Goal: Transaction & Acquisition: Book appointment/travel/reservation

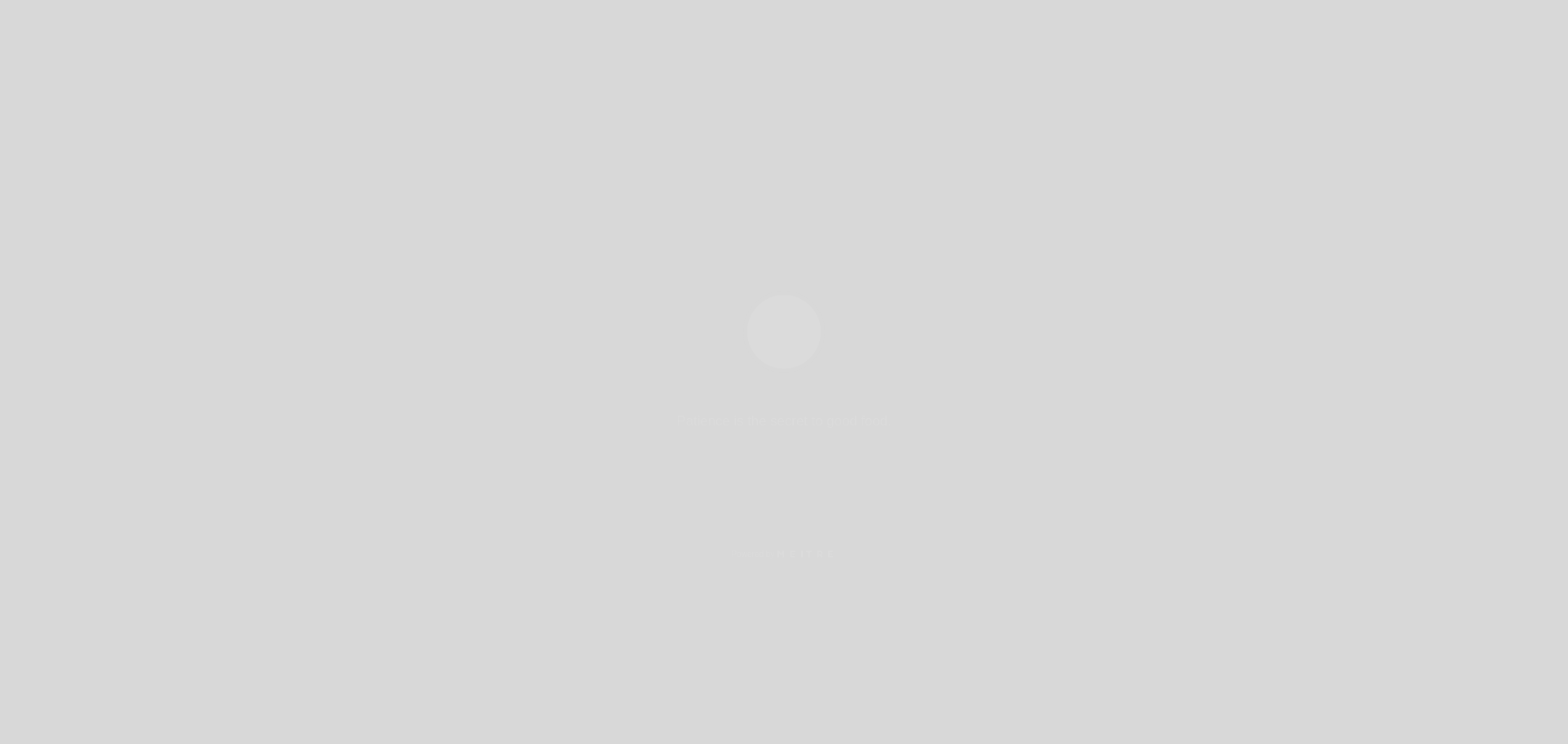
select select "es"
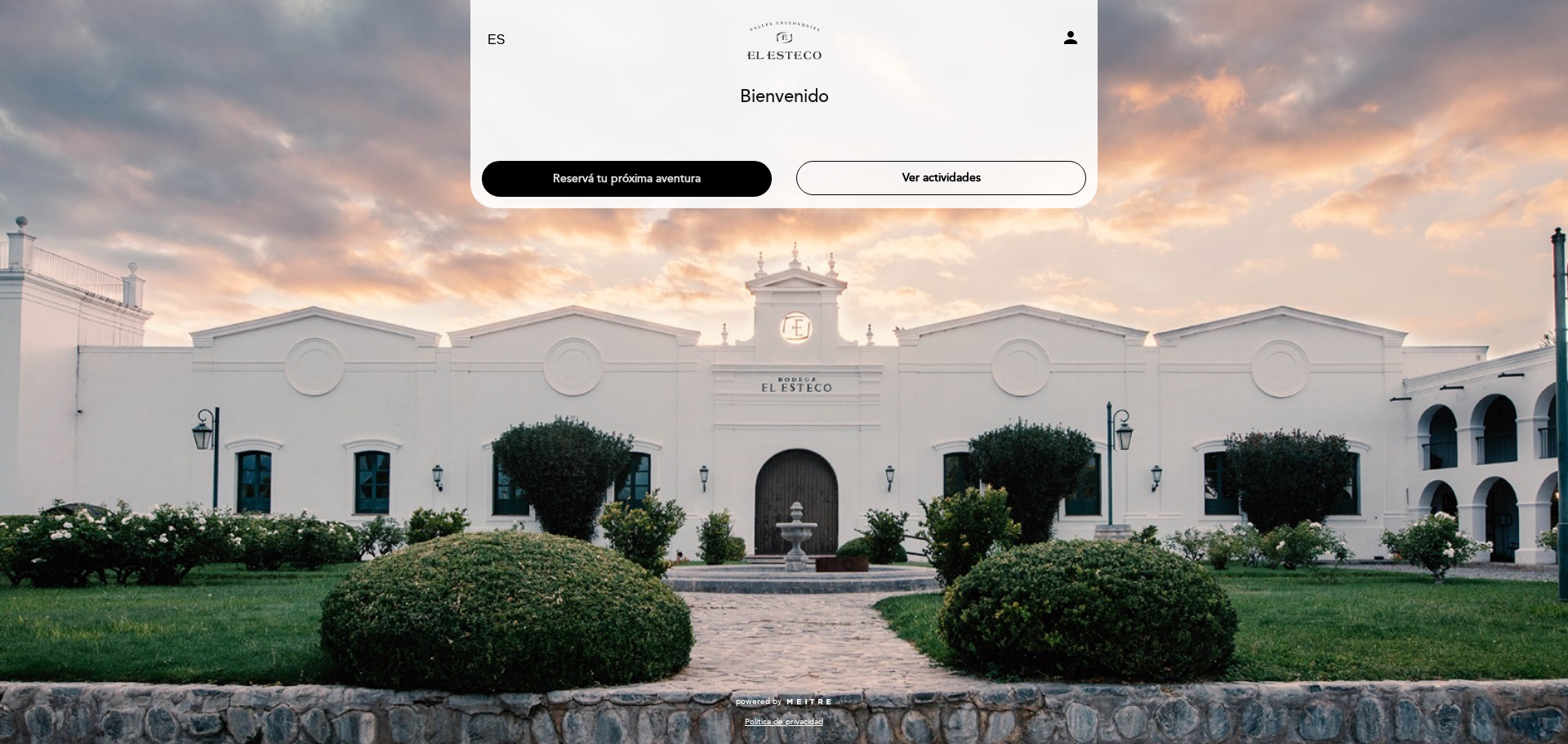
click at [575, 179] on button "Reservá tu próxima aventura" at bounding box center [627, 178] width 290 height 36
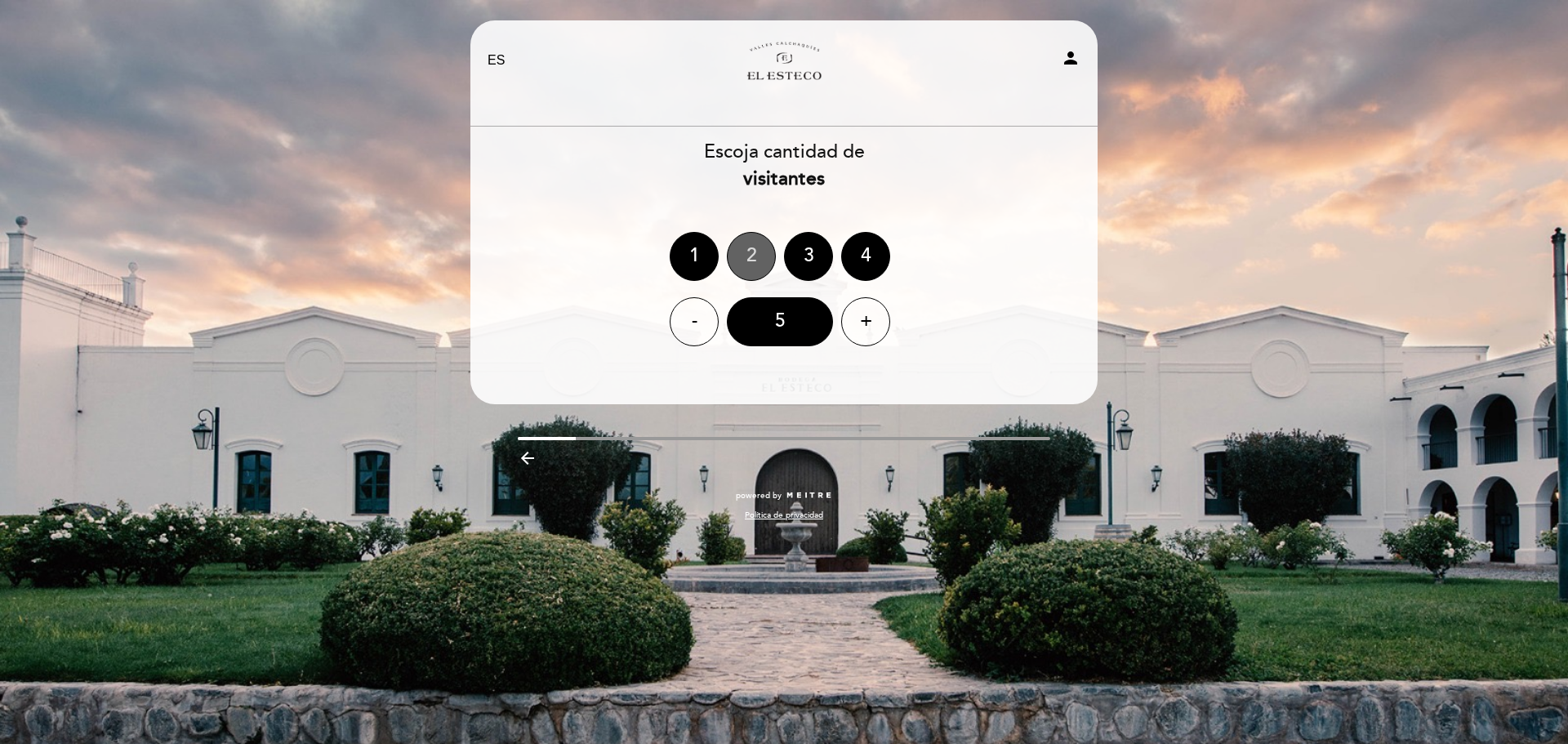
click at [748, 253] on div "2" at bounding box center [751, 256] width 49 height 49
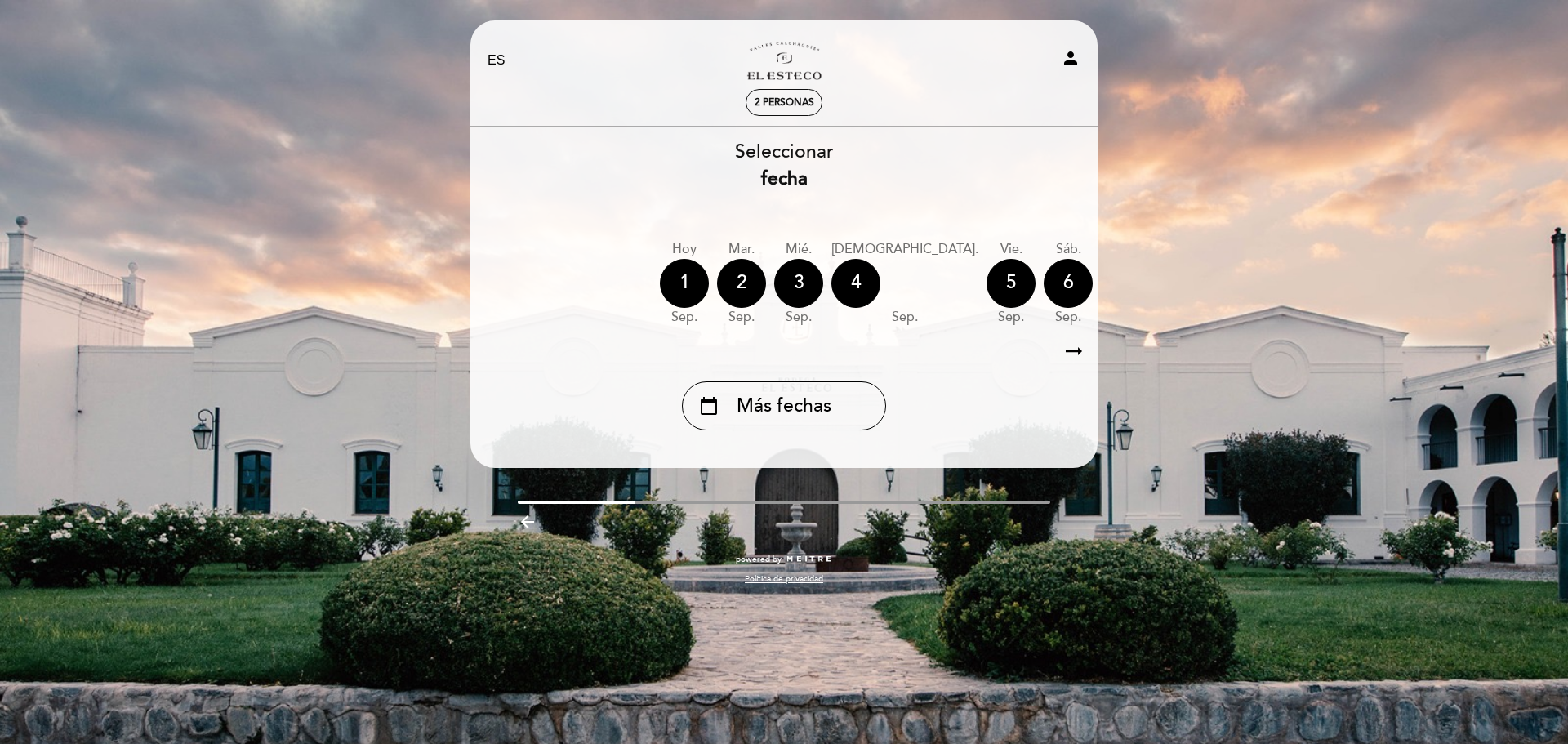
click at [1073, 352] on icon "arrow_right_alt" at bounding box center [1074, 352] width 24 height 35
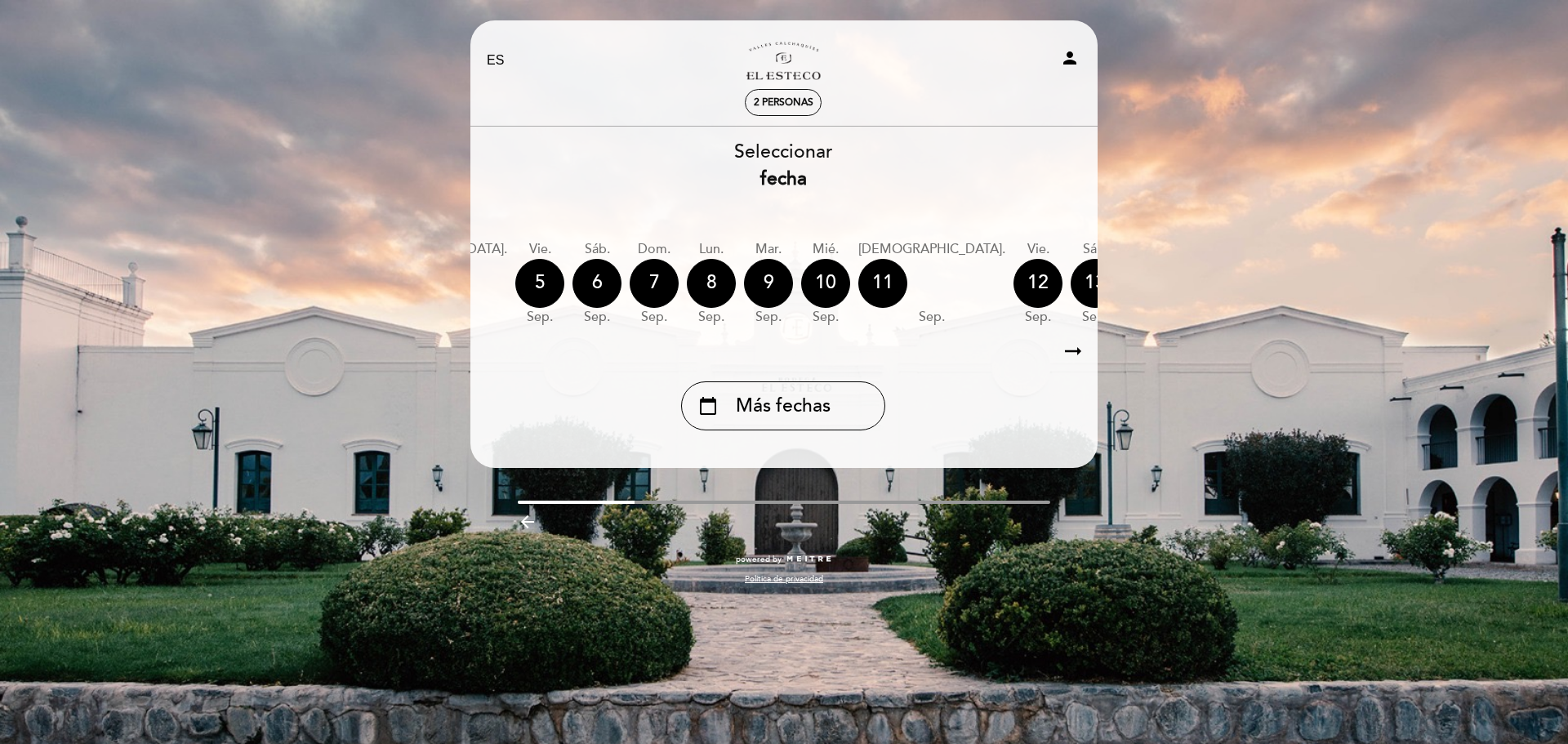
scroll to position [0, 476]
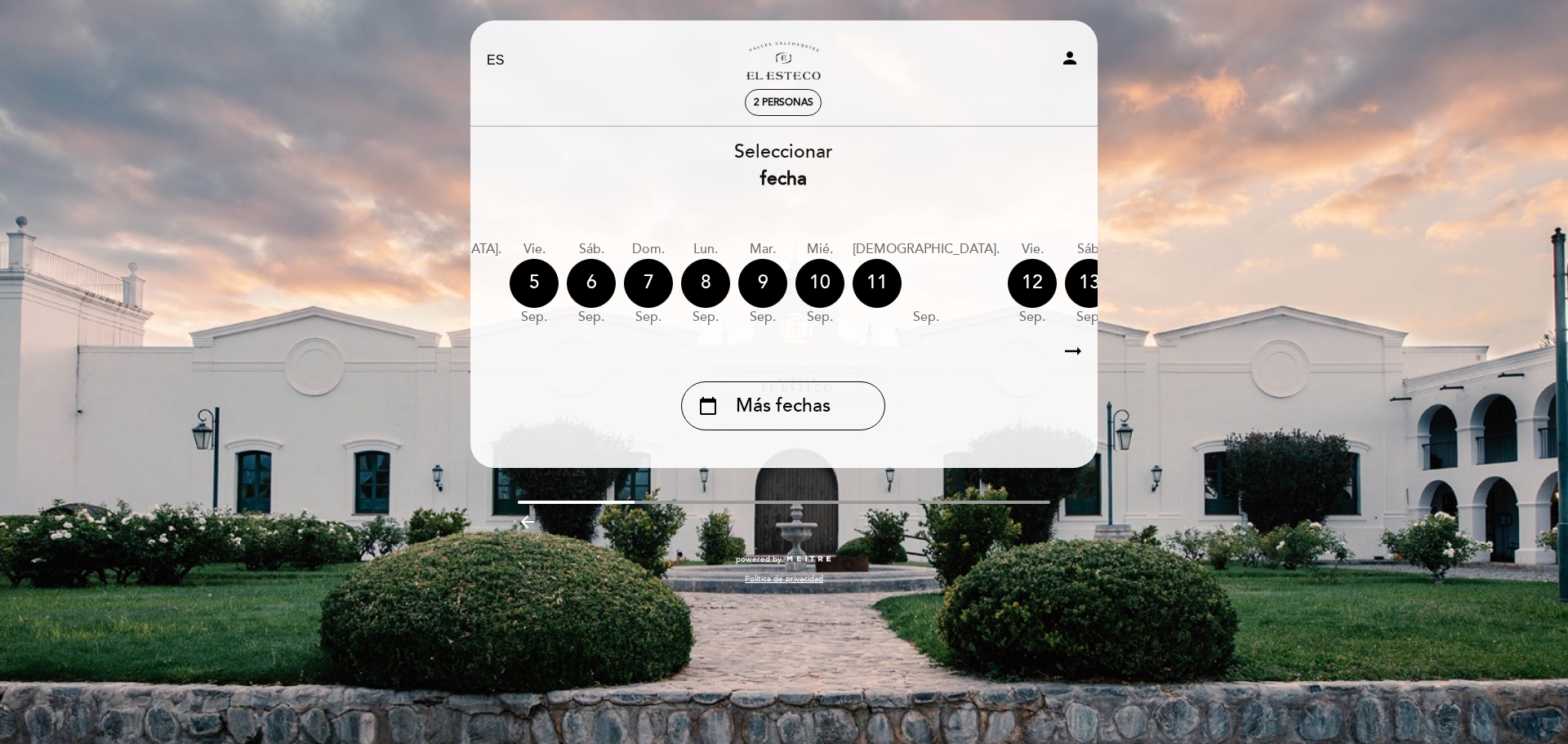
click at [1251, 285] on icon "calendar_today" at bounding box center [1260, 282] width 19 height 28
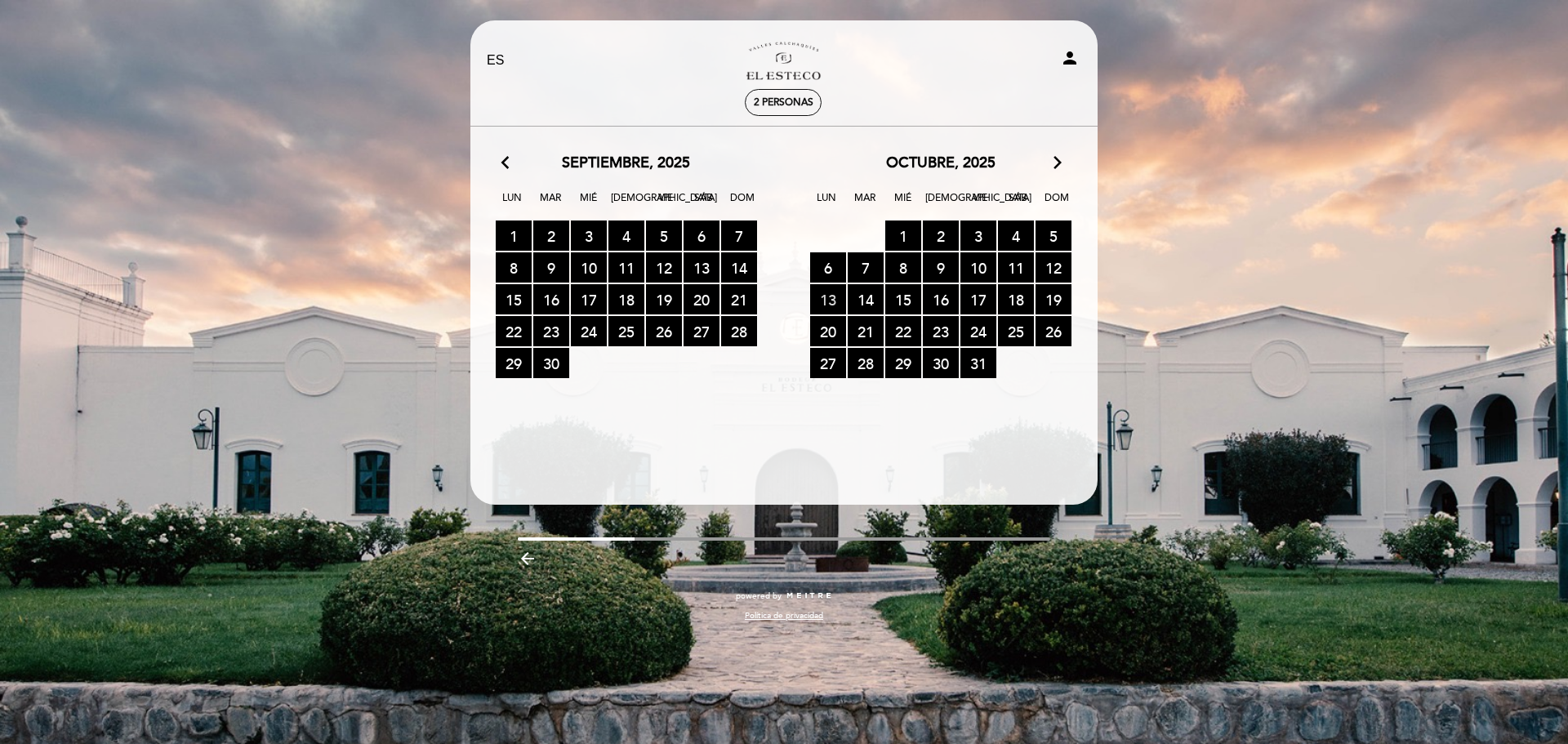
click at [825, 300] on span "13 RESERVAS DISPONIBLES" at bounding box center [828, 299] width 36 height 30
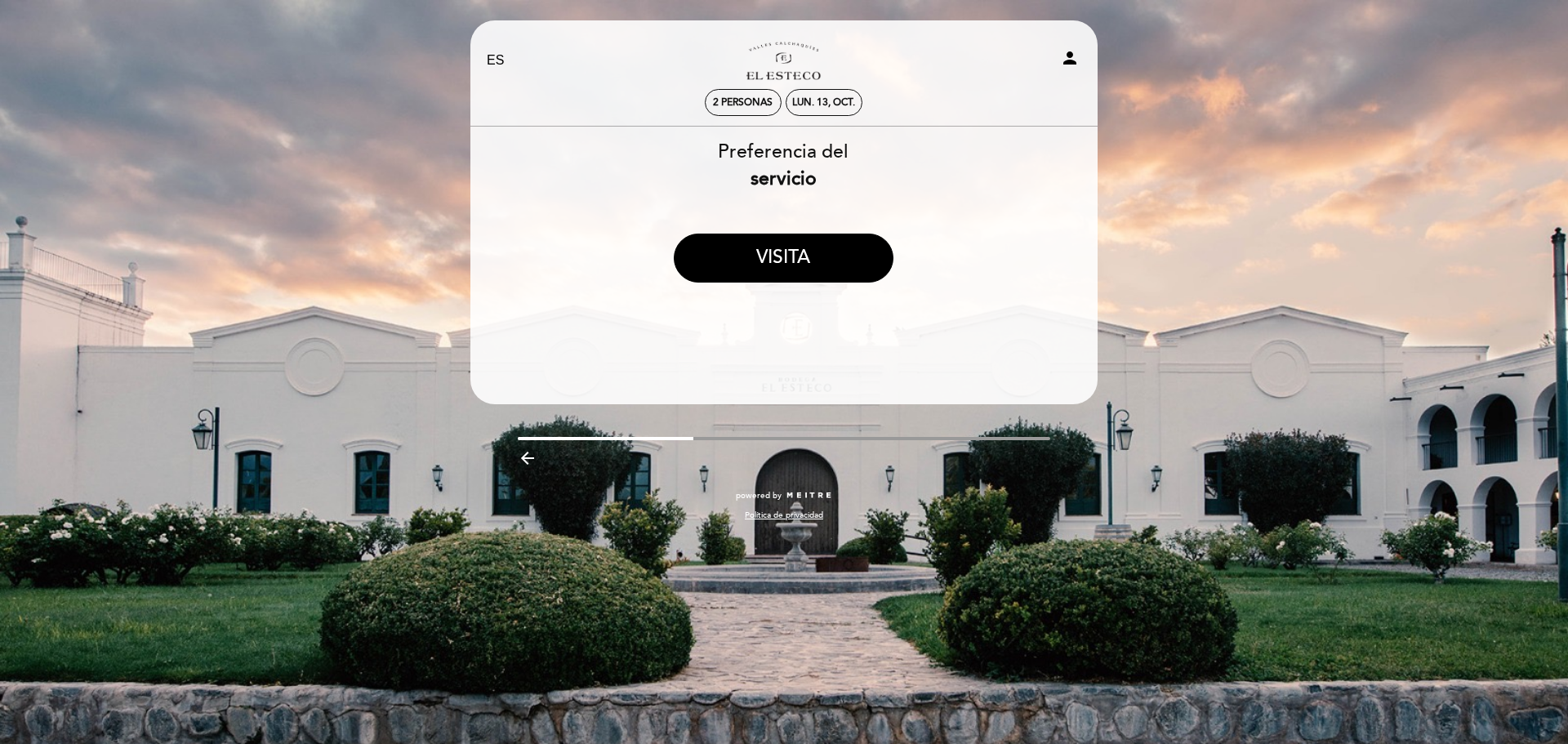
click at [529, 457] on icon "arrow_backward" at bounding box center [527, 457] width 19 height 19
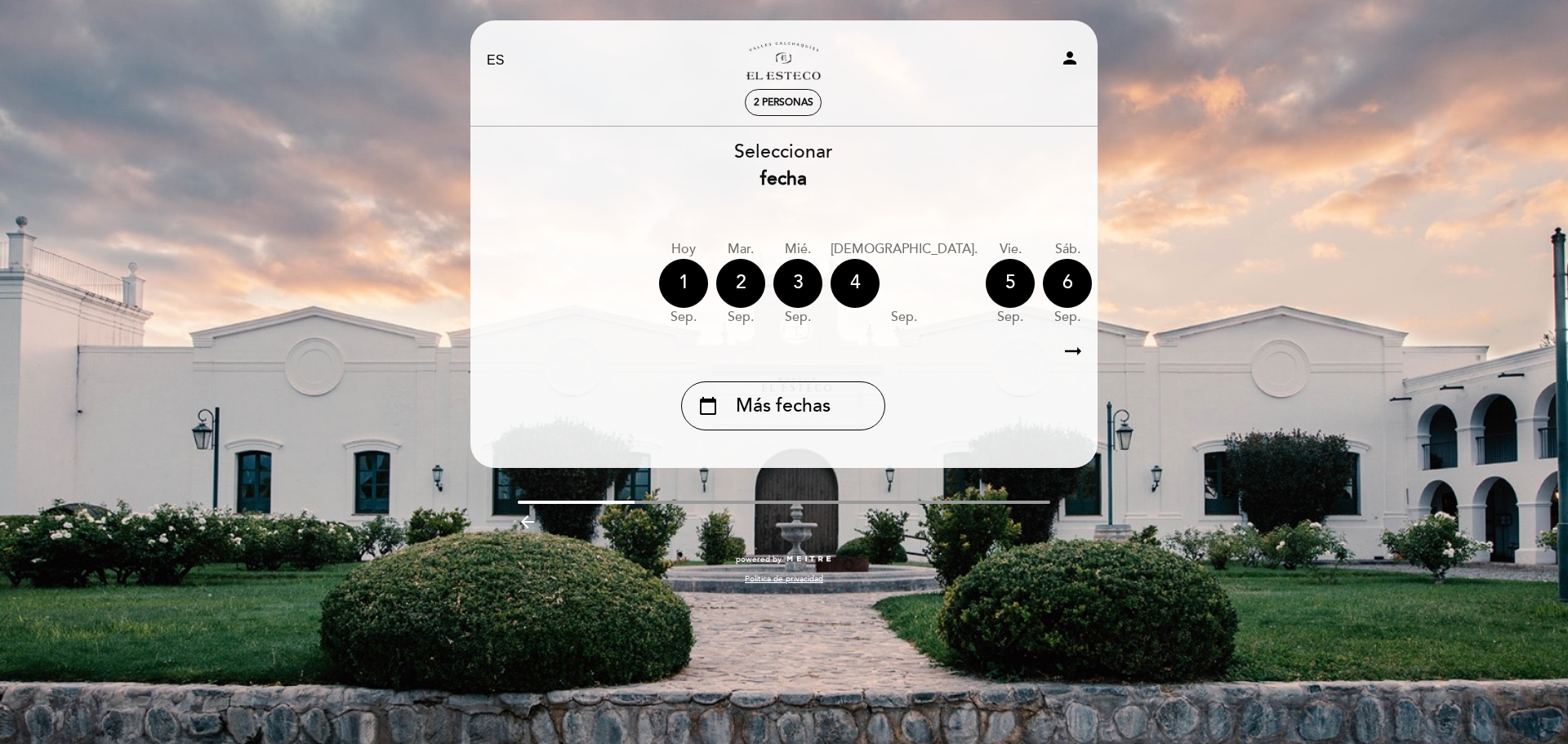
click at [768, 102] on span "2 personas" at bounding box center [783, 102] width 60 height 13
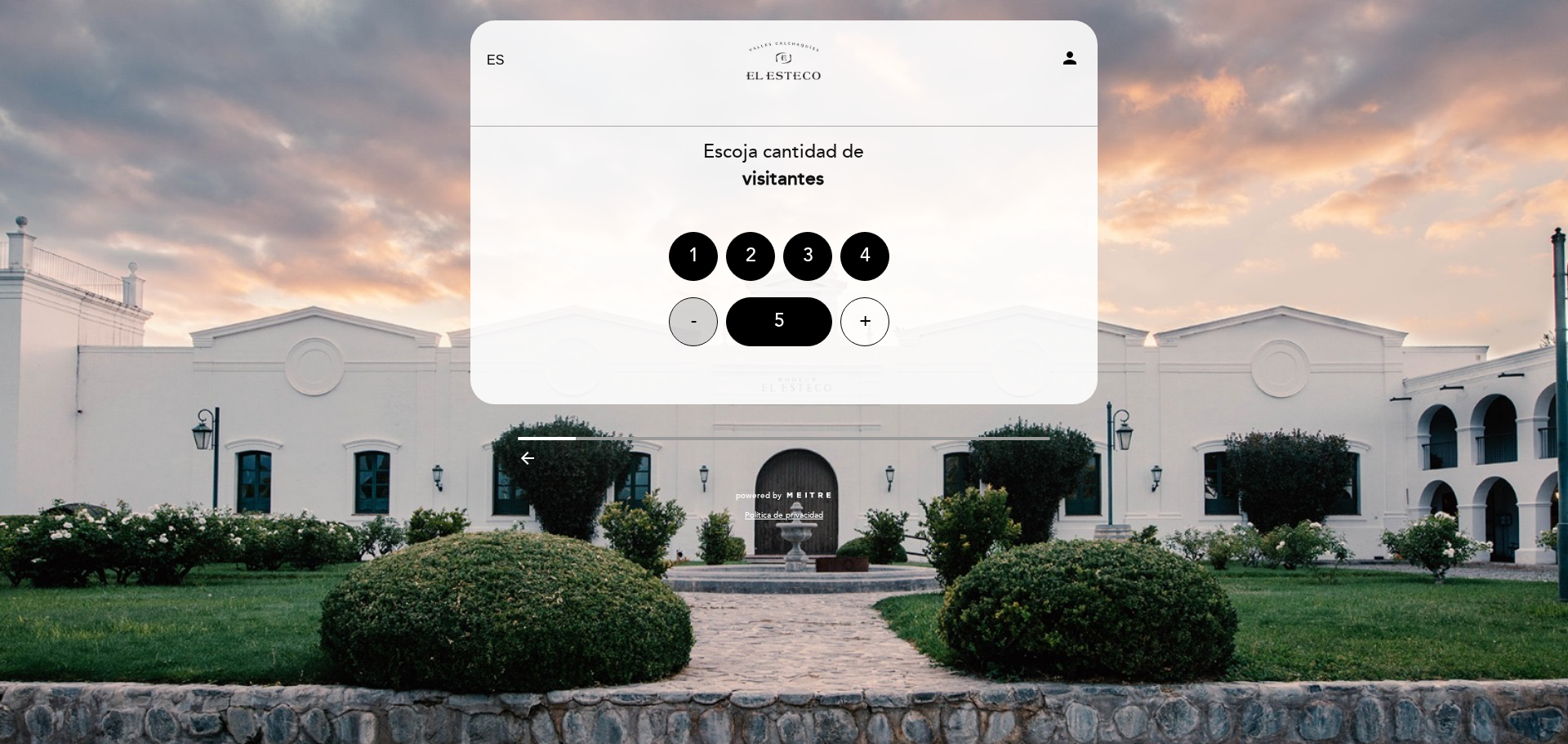
click at [683, 321] on div "-" at bounding box center [693, 322] width 49 height 49
click at [690, 323] on div "-" at bounding box center [693, 322] width 49 height 49
click at [746, 248] on div "2" at bounding box center [750, 256] width 49 height 49
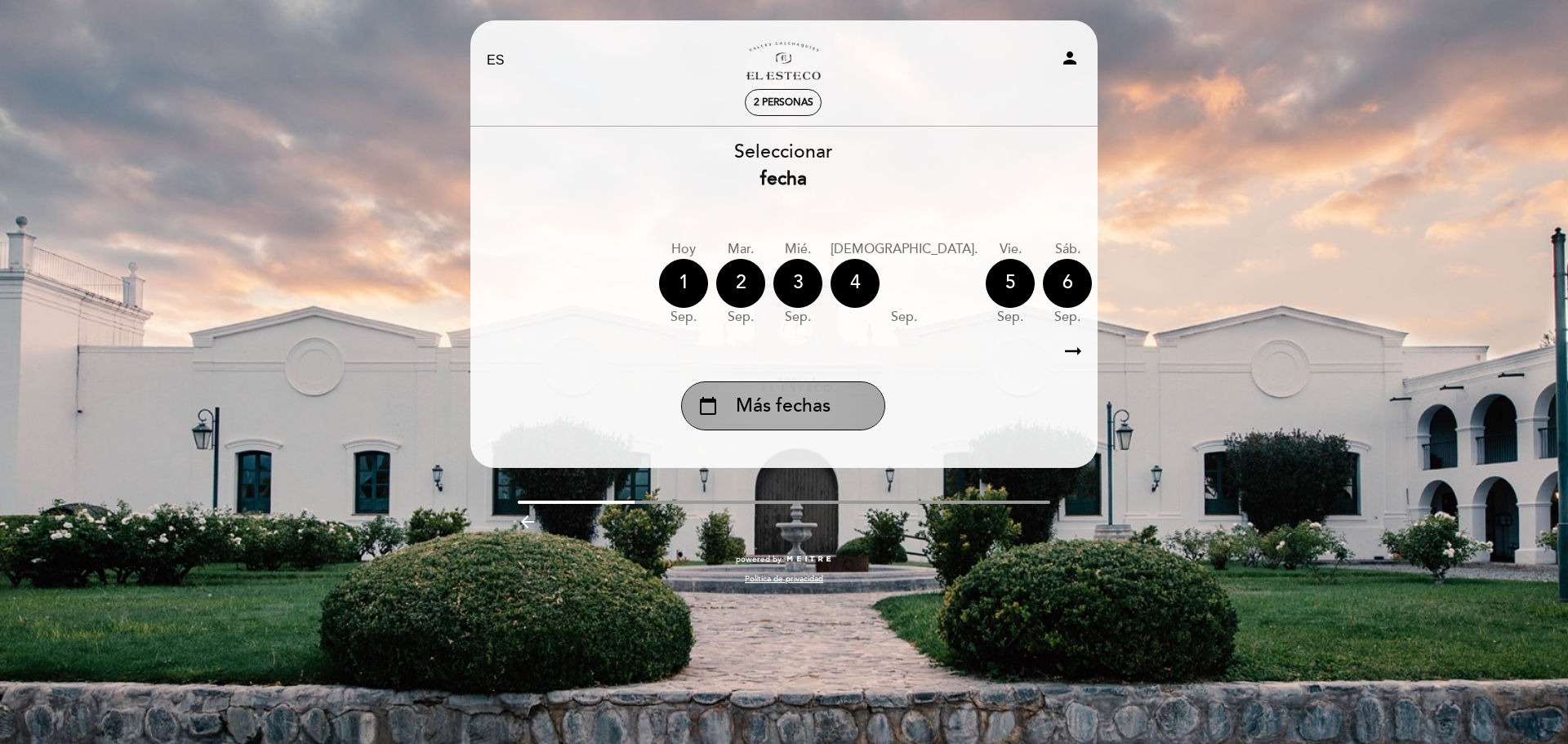
click at [818, 407] on span "Más fechas" at bounding box center [783, 406] width 95 height 27
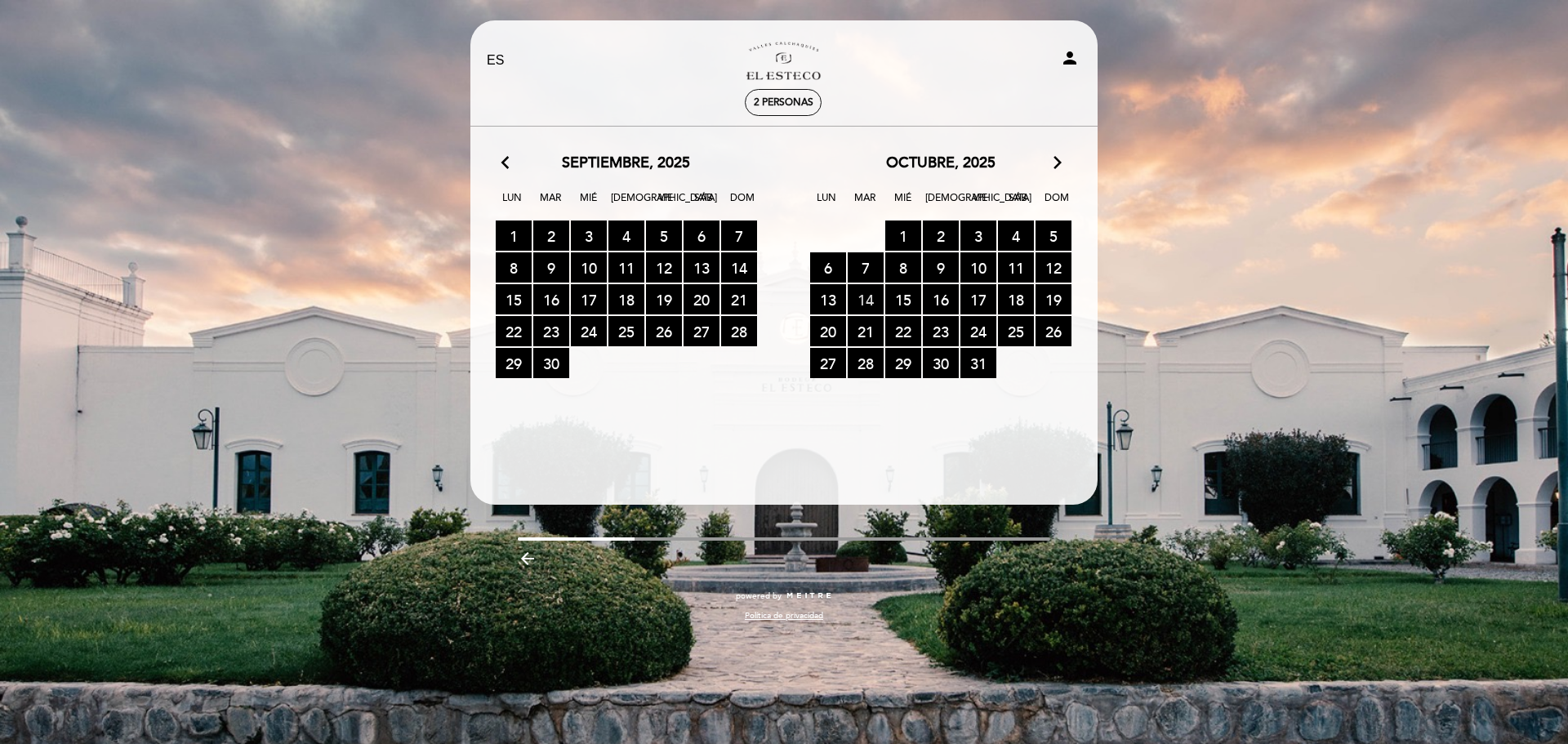
click at [867, 301] on span "14 RESERVAS DISPONIBLES" at bounding box center [865, 299] width 36 height 30
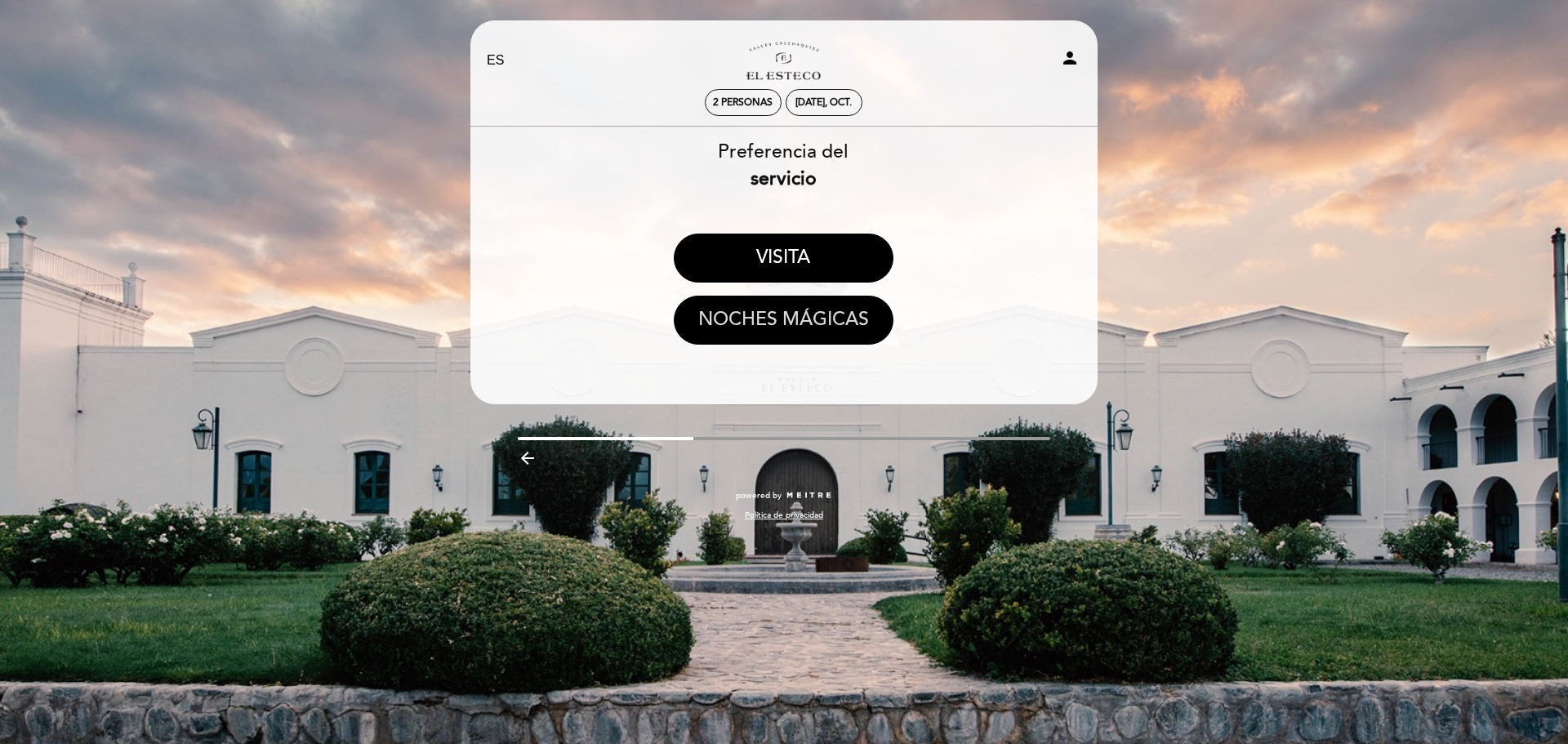
click at [766, 323] on button "NOCHES MÁGICAS" at bounding box center [784, 320] width 220 height 49
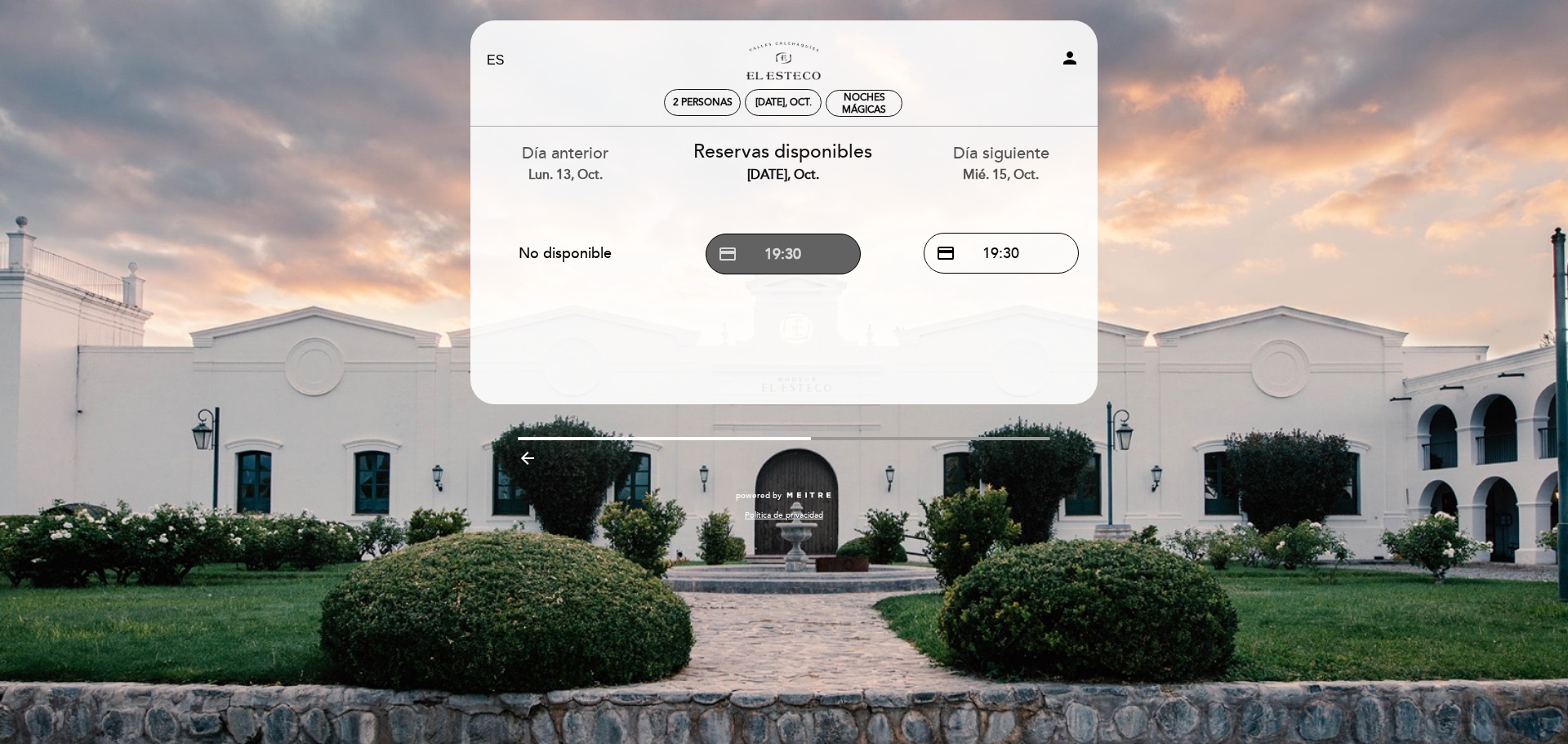
click at [774, 257] on button "credit_card 19:30" at bounding box center [783, 254] width 155 height 41
